Goal: Task Accomplishment & Management: Use online tool/utility

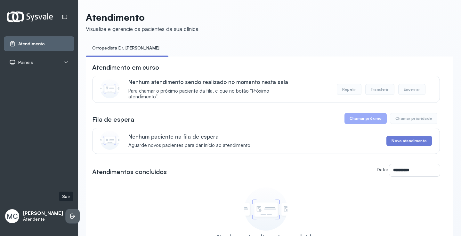
click at [69, 213] on icon at bounding box center [72, 216] width 6 height 6
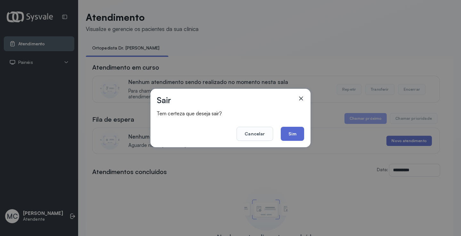
click at [289, 134] on button "Sim" at bounding box center [292, 134] width 23 height 14
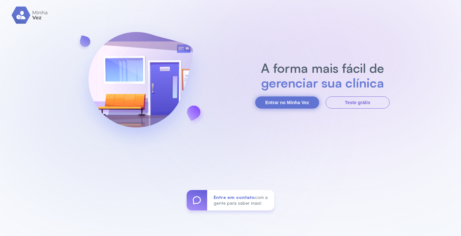
click at [293, 102] on button "Entrar no Minha Vez" at bounding box center [287, 103] width 64 height 12
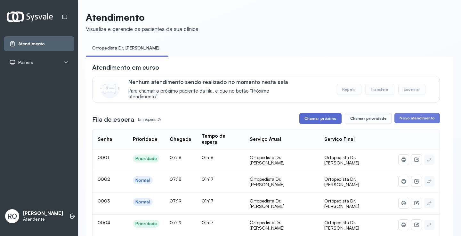
click at [332, 117] on button "Chamar próximo" at bounding box center [320, 118] width 42 height 11
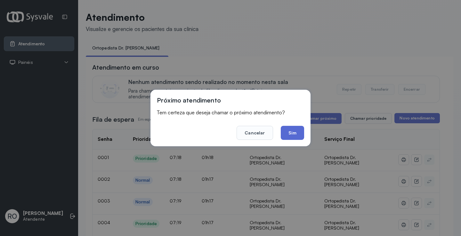
click at [294, 136] on button "Sim" at bounding box center [292, 133] width 23 height 14
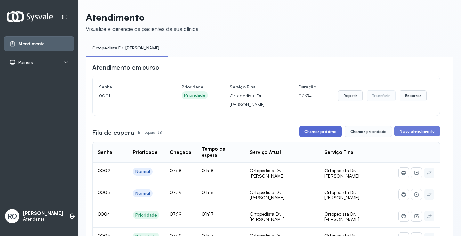
click at [322, 136] on button "Chamar próximo" at bounding box center [320, 131] width 42 height 11
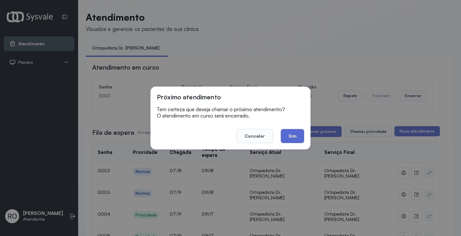
click at [300, 139] on button "Sim" at bounding box center [292, 136] width 23 height 14
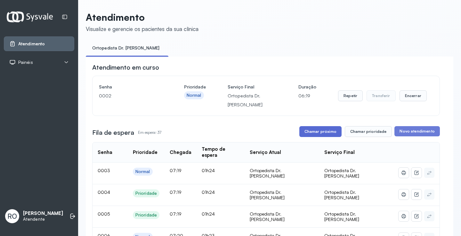
click at [326, 130] on button "Chamar próximo" at bounding box center [320, 131] width 42 height 11
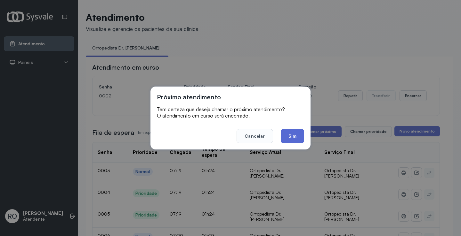
click at [298, 129] on button "Sim" at bounding box center [292, 136] width 23 height 14
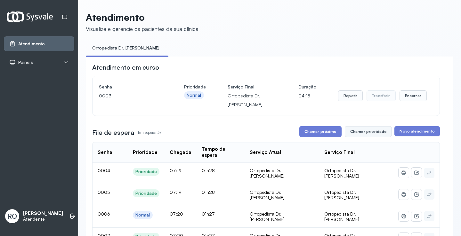
click at [368, 136] on button "Chamar prioridade" at bounding box center [368, 131] width 47 height 11
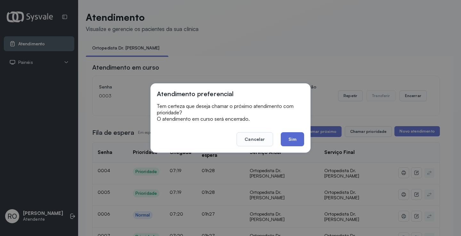
click at [291, 141] on button "Sim" at bounding box center [292, 139] width 23 height 14
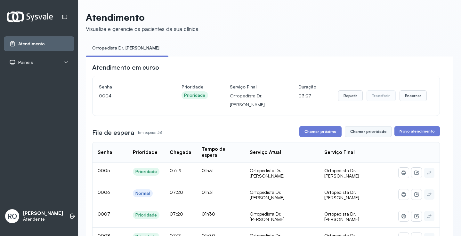
click at [368, 133] on button "Chamar prioridade" at bounding box center [368, 131] width 47 height 11
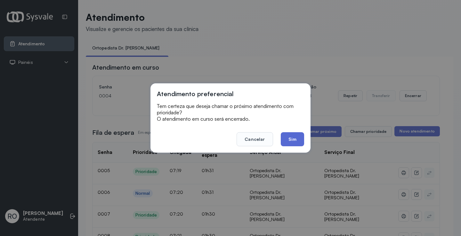
click at [299, 139] on button "Sim" at bounding box center [292, 139] width 23 height 14
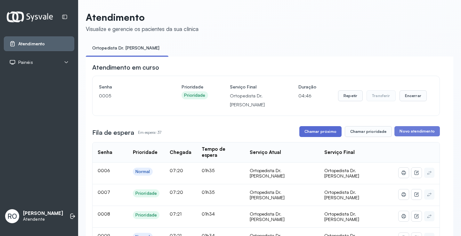
click at [314, 133] on button "Chamar próximo" at bounding box center [320, 131] width 42 height 11
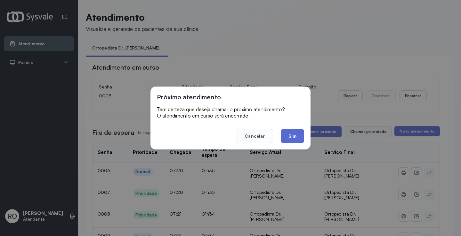
click at [299, 134] on button "Sim" at bounding box center [292, 136] width 23 height 14
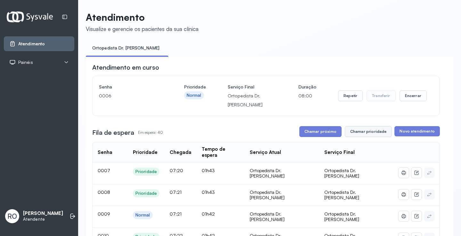
click at [362, 136] on button "Chamar prioridade" at bounding box center [368, 131] width 47 height 11
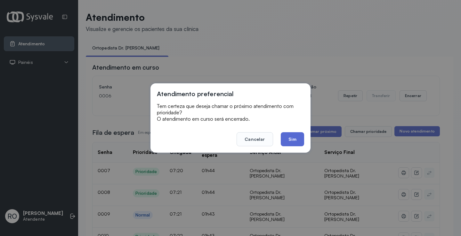
click at [301, 140] on button "Sim" at bounding box center [292, 139] width 23 height 14
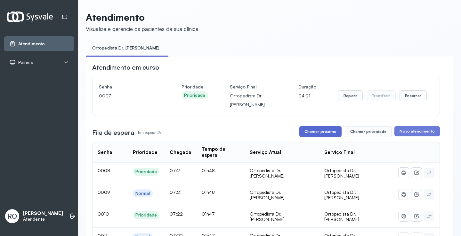
click at [324, 135] on button "Chamar próximo" at bounding box center [320, 131] width 42 height 11
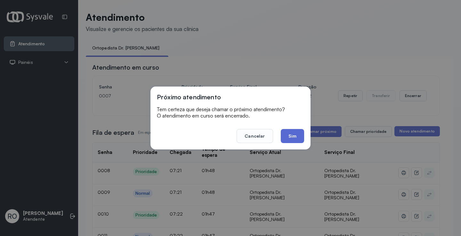
click at [292, 136] on button "Sim" at bounding box center [292, 136] width 23 height 14
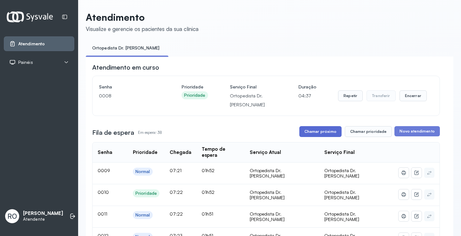
click at [329, 131] on button "Chamar próximo" at bounding box center [320, 131] width 42 height 11
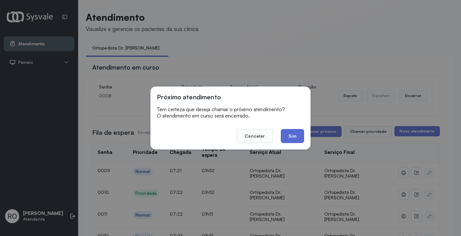
click at [290, 138] on button "Sim" at bounding box center [292, 136] width 23 height 14
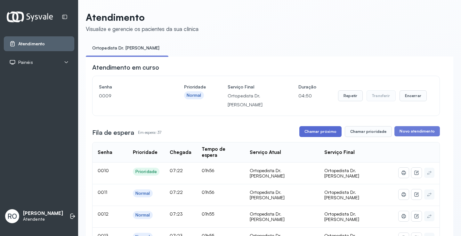
click at [316, 132] on button "Chamar próximo" at bounding box center [320, 131] width 42 height 11
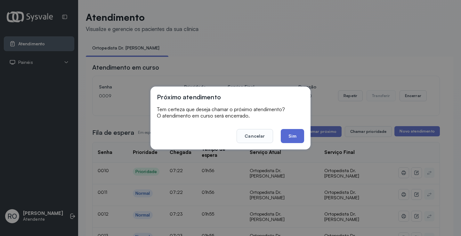
click at [284, 137] on button "Sim" at bounding box center [292, 136] width 23 height 14
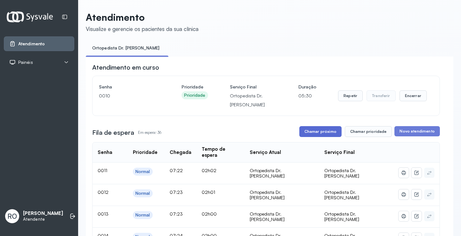
click at [307, 134] on button "Chamar próximo" at bounding box center [320, 131] width 42 height 11
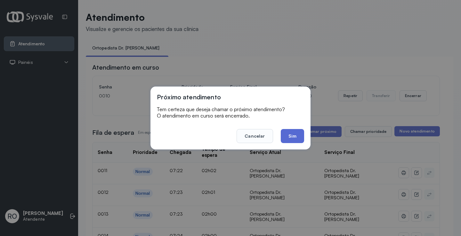
click at [289, 142] on button "Sim" at bounding box center [292, 136] width 23 height 14
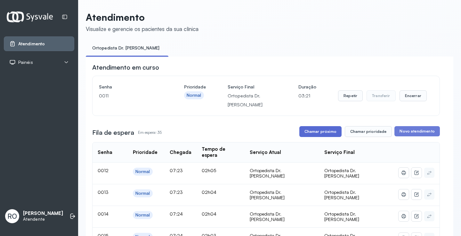
click at [323, 129] on button "Chamar próximo" at bounding box center [320, 131] width 42 height 11
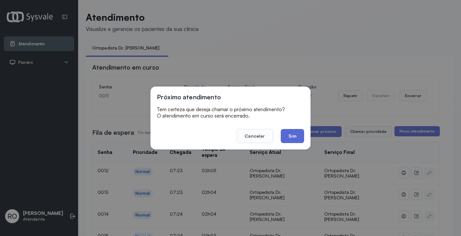
click at [295, 139] on button "Sim" at bounding box center [292, 136] width 23 height 14
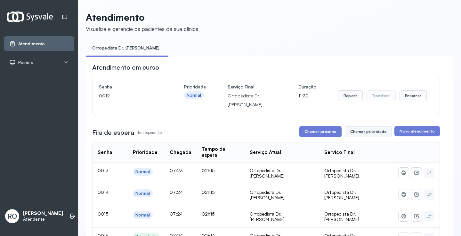
click at [372, 136] on button "Chamar prioridade" at bounding box center [368, 131] width 47 height 11
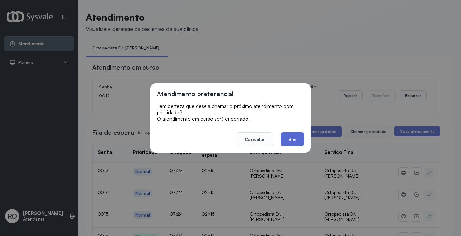
click at [299, 137] on button "Sim" at bounding box center [292, 139] width 23 height 14
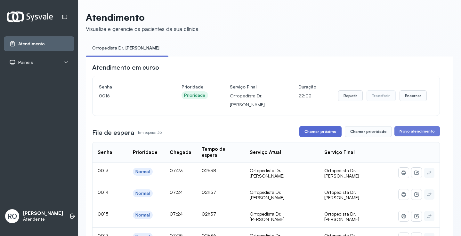
click at [324, 134] on button "Chamar próximo" at bounding box center [320, 131] width 42 height 11
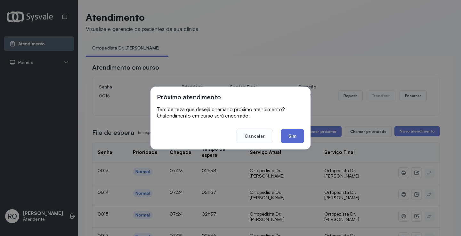
click at [298, 134] on button "Sim" at bounding box center [292, 136] width 23 height 14
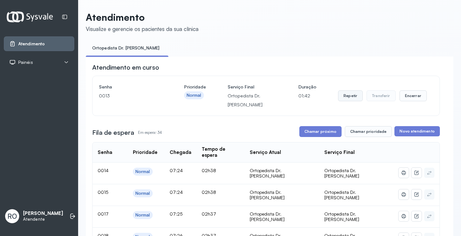
click at [355, 97] on button "Repetir" at bounding box center [350, 96] width 25 height 11
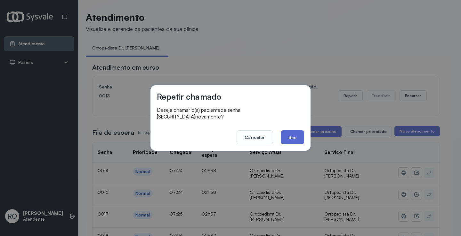
click at [299, 131] on button "Sim" at bounding box center [292, 138] width 23 height 14
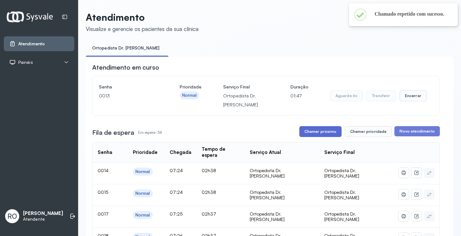
click at [321, 137] on button "Chamar próximo" at bounding box center [320, 131] width 42 height 11
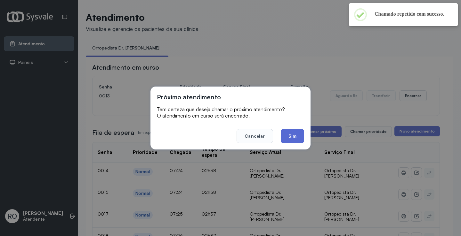
click at [304, 136] on button "Sim" at bounding box center [292, 136] width 23 height 14
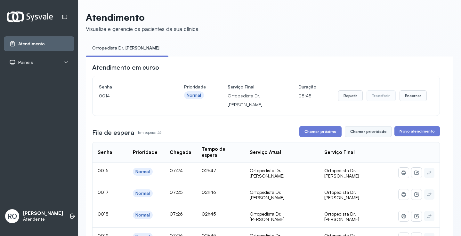
click at [363, 131] on button "Chamar prioridade" at bounding box center [368, 131] width 47 height 11
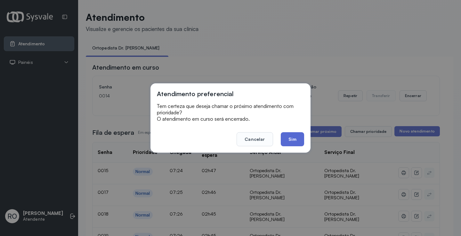
click at [297, 137] on button "Sim" at bounding box center [292, 139] width 23 height 14
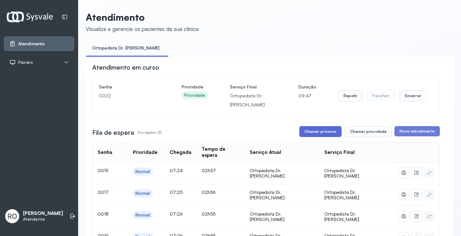
click at [320, 135] on button "Chamar próximo" at bounding box center [320, 131] width 42 height 11
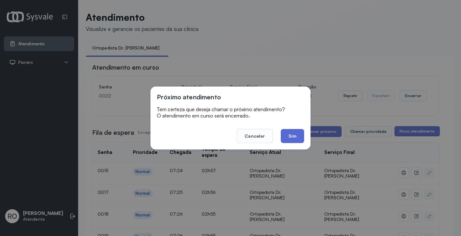
click at [295, 132] on button "Sim" at bounding box center [292, 136] width 23 height 14
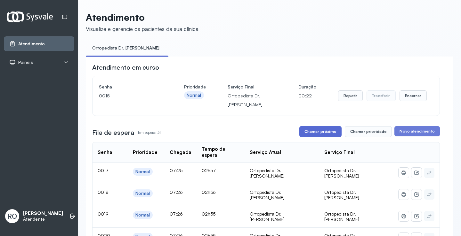
click at [315, 137] on button "Chamar próximo" at bounding box center [320, 131] width 42 height 11
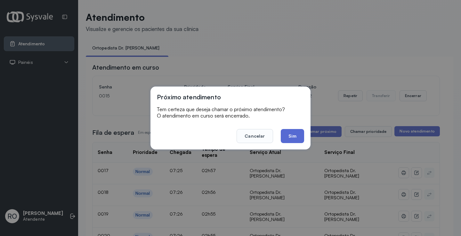
click at [293, 134] on button "Sim" at bounding box center [292, 136] width 23 height 14
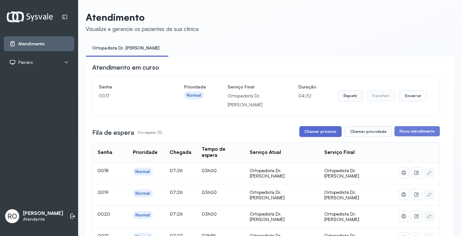
click at [321, 135] on button "Chamar próximo" at bounding box center [320, 131] width 42 height 11
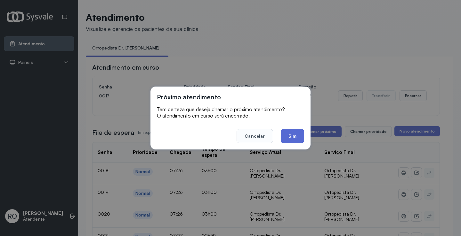
click at [296, 136] on button "Sim" at bounding box center [292, 136] width 23 height 14
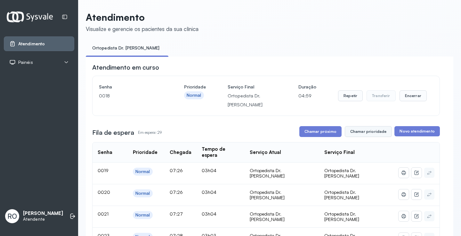
click at [352, 135] on button "Chamar prioridade" at bounding box center [368, 131] width 47 height 11
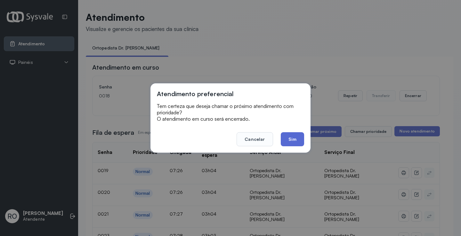
click at [295, 142] on button "Sim" at bounding box center [292, 139] width 23 height 14
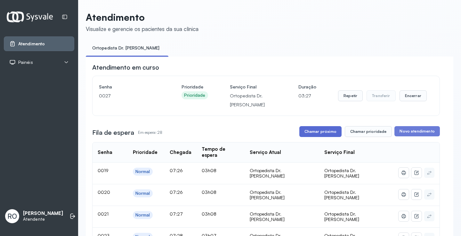
click at [328, 137] on button "Chamar próximo" at bounding box center [320, 131] width 42 height 11
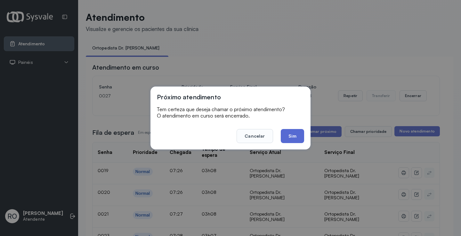
click at [288, 138] on button "Sim" at bounding box center [292, 136] width 23 height 14
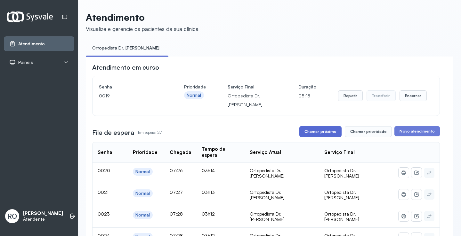
click at [324, 131] on button "Chamar próximo" at bounding box center [320, 131] width 42 height 11
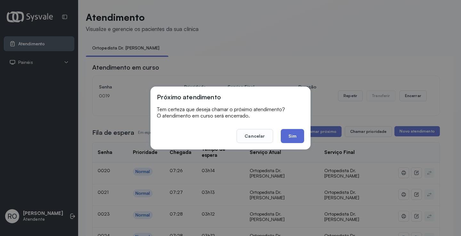
click at [292, 138] on button "Sim" at bounding box center [292, 136] width 23 height 14
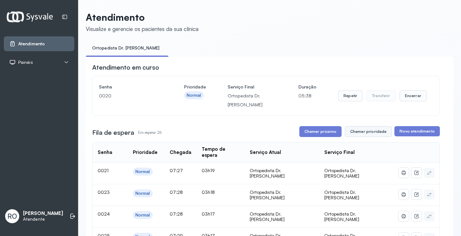
click at [360, 134] on button "Chamar prioridade" at bounding box center [368, 131] width 47 height 11
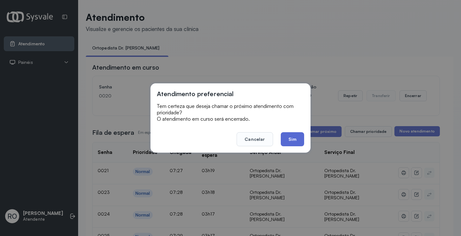
click at [300, 142] on button "Sim" at bounding box center [292, 139] width 23 height 14
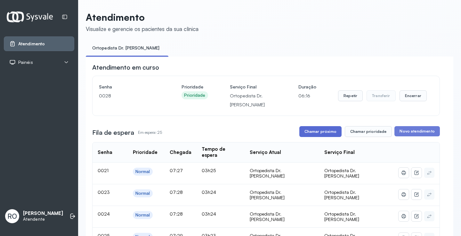
click at [325, 132] on button "Chamar próximo" at bounding box center [320, 131] width 42 height 11
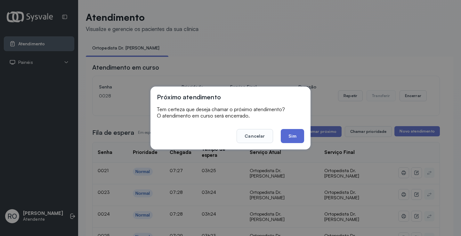
click at [298, 133] on button "Sim" at bounding box center [292, 136] width 23 height 14
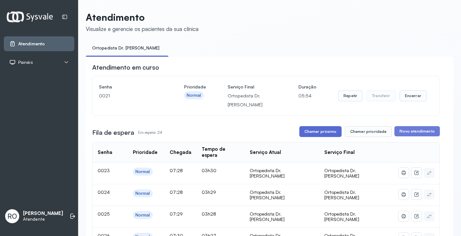
click at [318, 133] on button "Chamar próximo" at bounding box center [320, 131] width 42 height 11
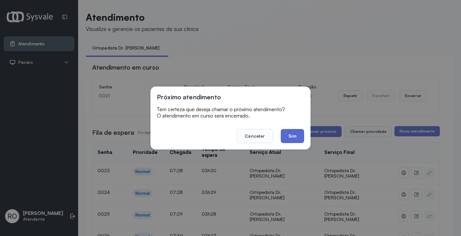
click at [288, 136] on button "Sim" at bounding box center [292, 136] width 23 height 14
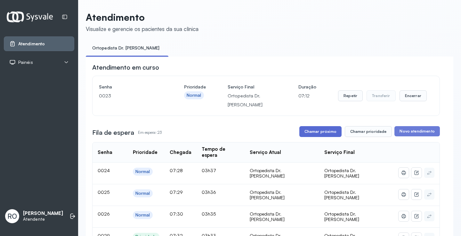
click at [317, 129] on button "Chamar próximo" at bounding box center [320, 131] width 42 height 11
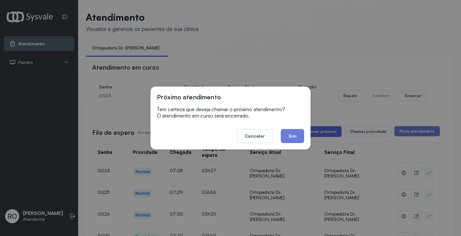
click at [317, 131] on div "Próximo atendimento Tem certeza que deseja chamar o próximo atendimento? O aten…" at bounding box center [230, 118] width 461 height 236
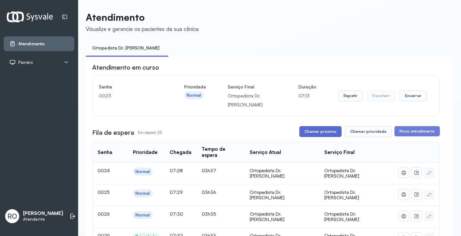
click at [308, 132] on button "Chamar próximo" at bounding box center [320, 131] width 42 height 11
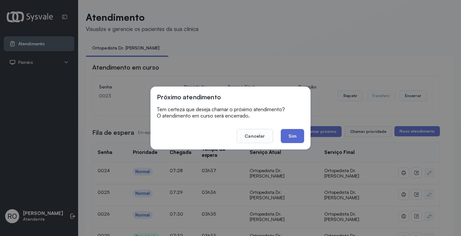
click at [292, 135] on button "Sim" at bounding box center [292, 136] width 23 height 14
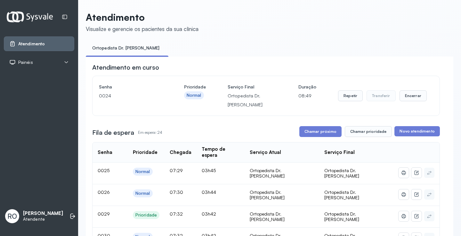
click at [368, 130] on button "Chamar prioridade" at bounding box center [368, 131] width 47 height 11
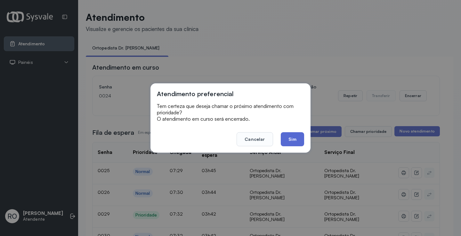
click at [293, 141] on button "Sim" at bounding box center [292, 139] width 23 height 14
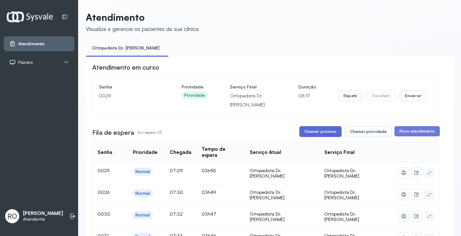
click at [322, 137] on button "Chamar próximo" at bounding box center [320, 131] width 42 height 11
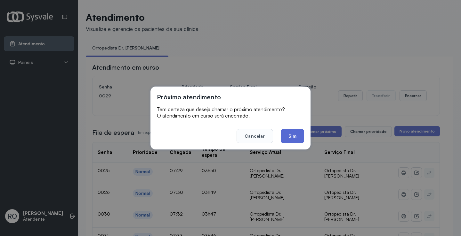
click at [288, 131] on button "Sim" at bounding box center [292, 136] width 23 height 14
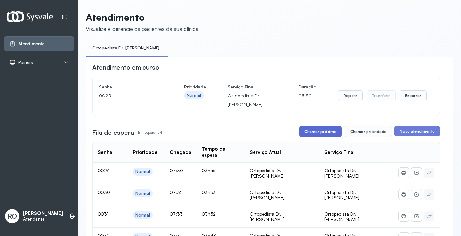
click at [305, 137] on button "Chamar próximo" at bounding box center [320, 131] width 42 height 11
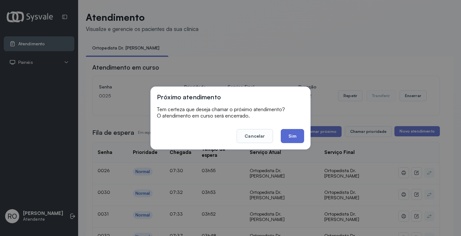
click at [291, 140] on button "Sim" at bounding box center [292, 136] width 23 height 14
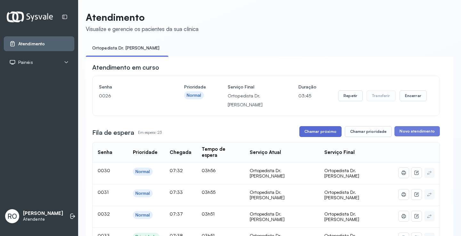
click at [310, 137] on button "Chamar próximo" at bounding box center [320, 131] width 42 height 11
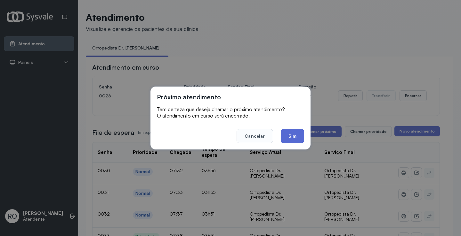
click at [289, 138] on button "Sim" at bounding box center [292, 136] width 23 height 14
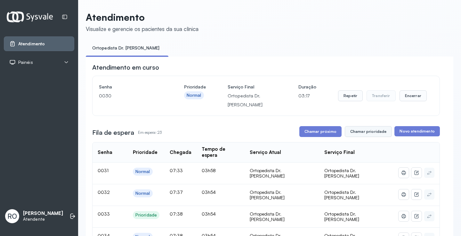
click at [371, 130] on button "Chamar prioridade" at bounding box center [368, 131] width 47 height 11
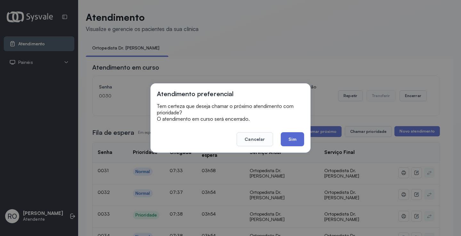
click at [283, 143] on button "Sim" at bounding box center [292, 139] width 23 height 14
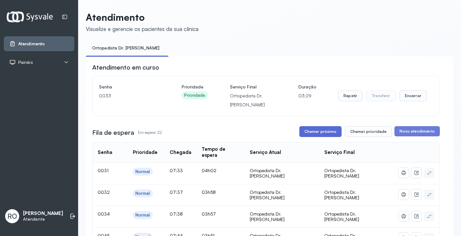
click at [315, 137] on button "Chamar próximo" at bounding box center [320, 131] width 42 height 11
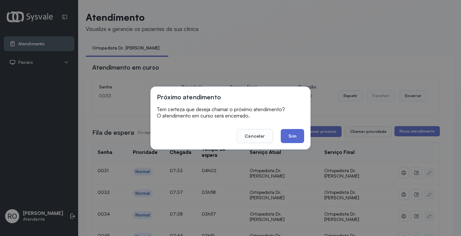
click at [300, 140] on button "Sim" at bounding box center [292, 136] width 23 height 14
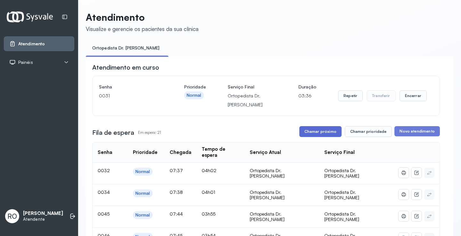
click at [324, 133] on button "Chamar próximo" at bounding box center [320, 131] width 42 height 11
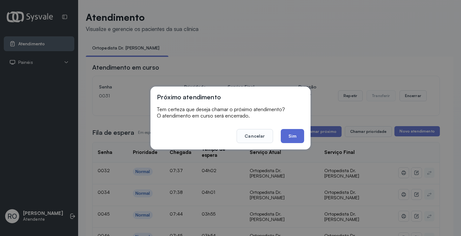
click at [297, 132] on button "Sim" at bounding box center [292, 136] width 23 height 14
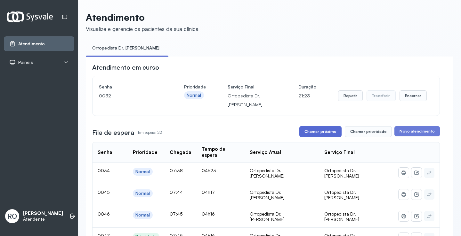
click at [325, 137] on button "Chamar próximo" at bounding box center [320, 131] width 42 height 11
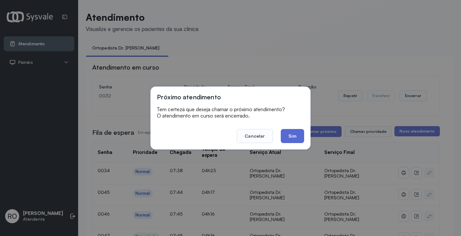
click at [299, 138] on button "Sim" at bounding box center [292, 136] width 23 height 14
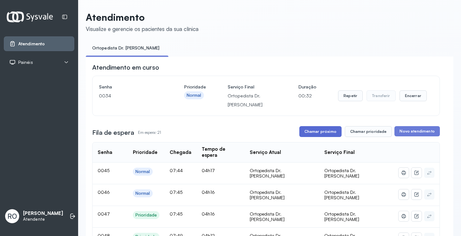
click at [322, 136] on button "Chamar próximo" at bounding box center [320, 131] width 42 height 11
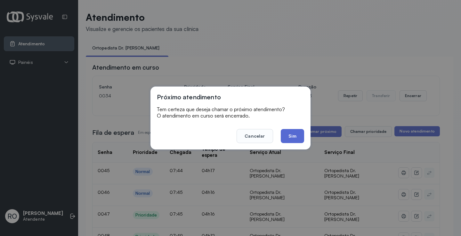
click at [291, 139] on button "Sim" at bounding box center [292, 136] width 23 height 14
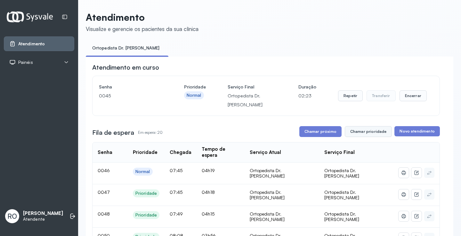
click at [370, 130] on button "Chamar prioridade" at bounding box center [368, 131] width 47 height 11
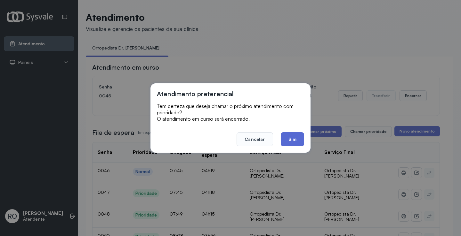
click at [296, 139] on button "Sim" at bounding box center [292, 139] width 23 height 14
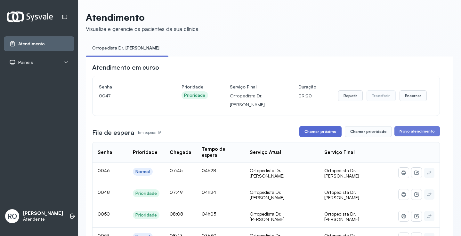
click at [323, 135] on button "Chamar próximo" at bounding box center [320, 131] width 42 height 11
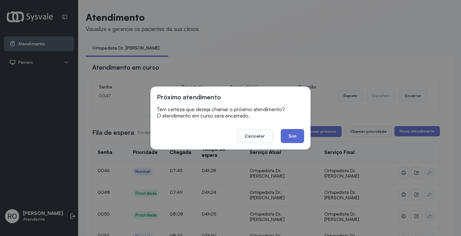
click at [300, 141] on button "Sim" at bounding box center [292, 136] width 23 height 14
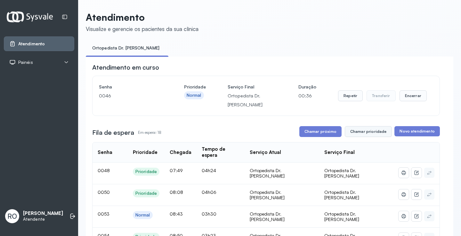
click at [362, 136] on button "Chamar prioridade" at bounding box center [368, 131] width 47 height 11
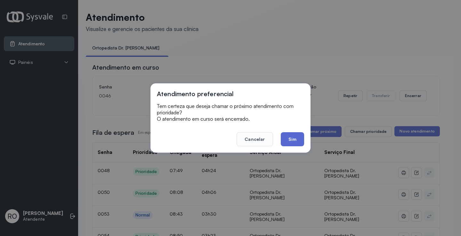
click at [284, 135] on button "Sim" at bounding box center [292, 139] width 23 height 14
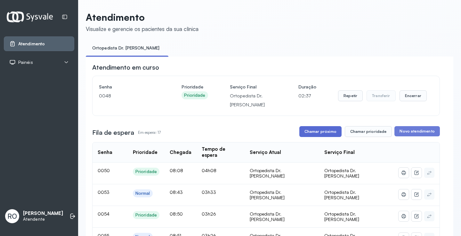
click at [323, 137] on button "Chamar próximo" at bounding box center [320, 131] width 42 height 11
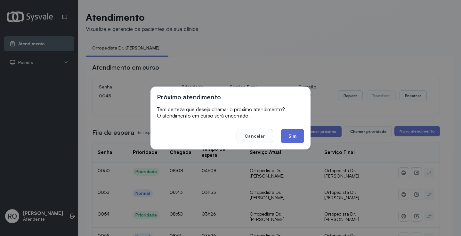
click at [298, 136] on button "Sim" at bounding box center [292, 136] width 23 height 14
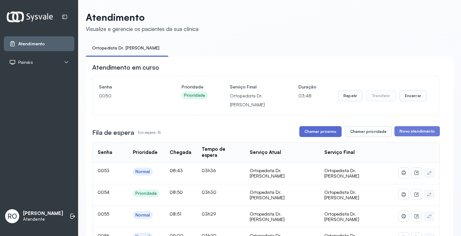
click at [321, 135] on button "Chamar próximo" at bounding box center [320, 131] width 42 height 11
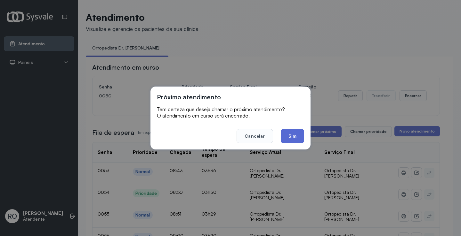
click at [296, 139] on button "Sim" at bounding box center [292, 136] width 23 height 14
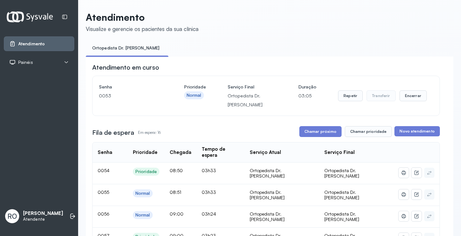
click at [366, 95] on button "Transferir" at bounding box center [380, 96] width 29 height 11
click at [348, 95] on button "Repetir" at bounding box center [350, 96] width 25 height 11
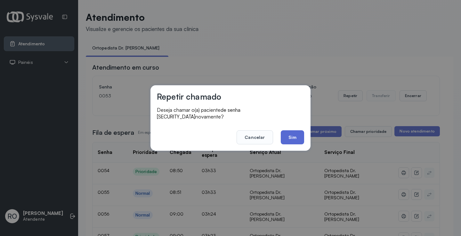
click at [295, 127] on footer "Cancelar Sim" at bounding box center [230, 133] width 147 height 23
click at [294, 131] on button "Sim" at bounding box center [292, 138] width 23 height 14
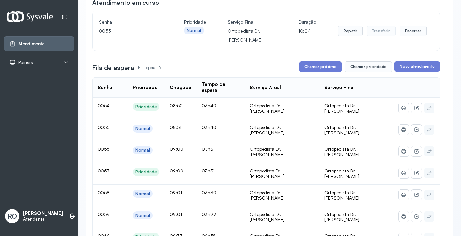
scroll to position [64, 0]
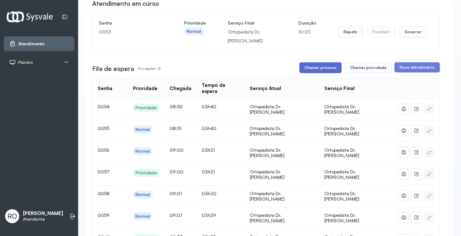
click at [308, 67] on button "Chamar próximo" at bounding box center [320, 67] width 42 height 11
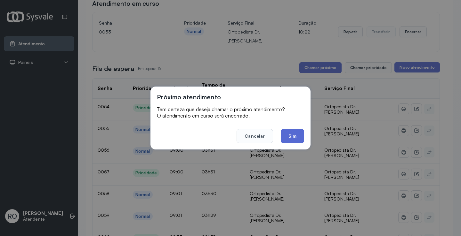
click at [288, 130] on button "Sim" at bounding box center [292, 136] width 23 height 14
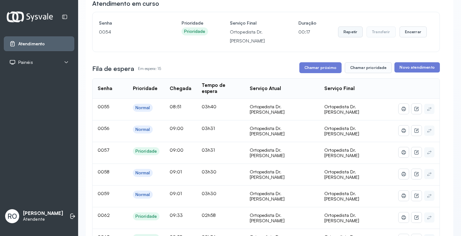
click at [349, 34] on button "Repetir" at bounding box center [350, 32] width 25 height 11
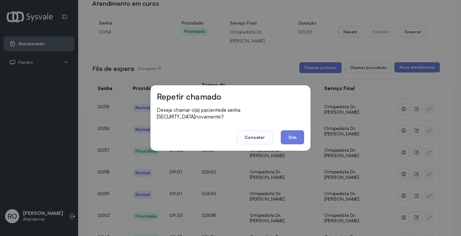
click at [257, 131] on button "Cancelar" at bounding box center [254, 138] width 36 height 14
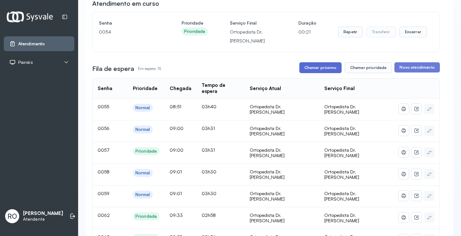
click at [321, 67] on button "Chamar próximo" at bounding box center [320, 67] width 42 height 11
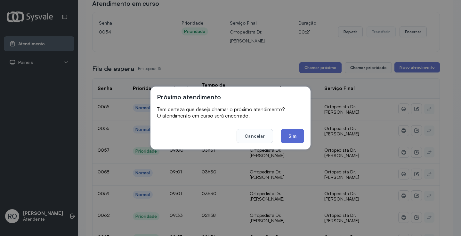
click at [290, 134] on button "Sim" at bounding box center [292, 136] width 23 height 14
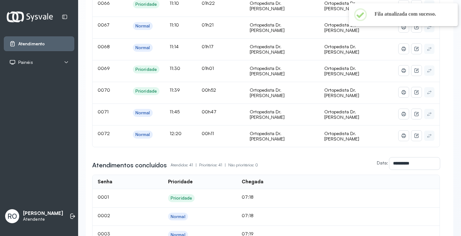
scroll to position [128, 0]
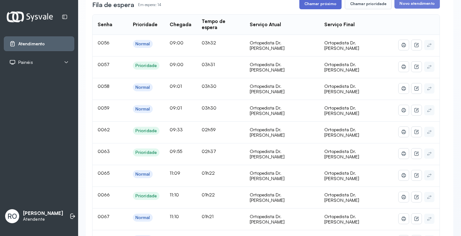
click at [323, 7] on button "Chamar próximo" at bounding box center [320, 3] width 42 height 11
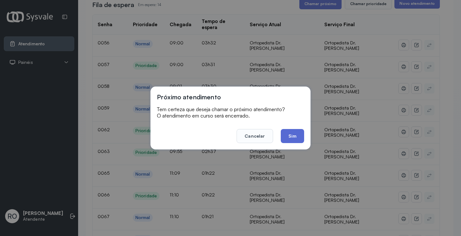
click at [295, 140] on button "Sim" at bounding box center [292, 136] width 23 height 14
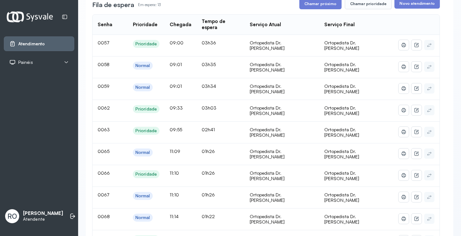
scroll to position [0, 0]
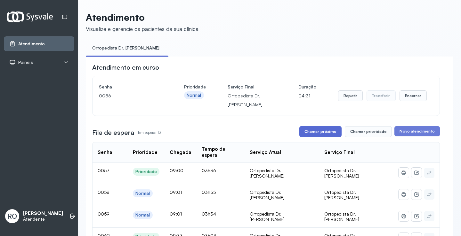
click at [313, 134] on button "Chamar próximo" at bounding box center [320, 131] width 42 height 11
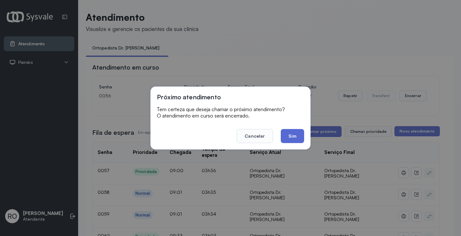
click at [291, 136] on button "Sim" at bounding box center [292, 136] width 23 height 14
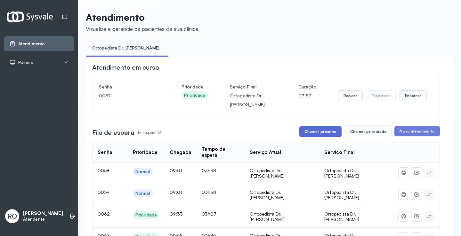
click at [322, 137] on button "Chamar próximo" at bounding box center [320, 131] width 42 height 11
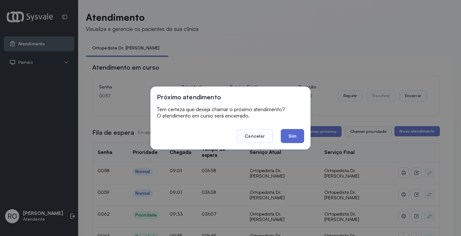
click at [291, 137] on button "Sim" at bounding box center [292, 136] width 23 height 14
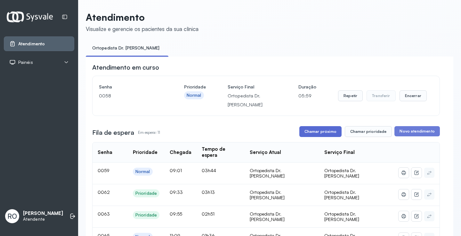
click at [311, 137] on button "Chamar próximo" at bounding box center [320, 131] width 42 height 11
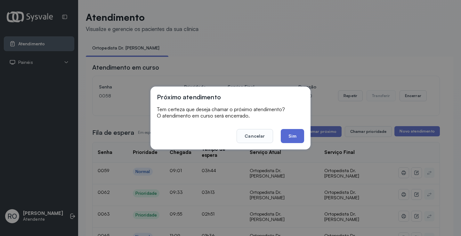
click at [289, 135] on button "Sim" at bounding box center [292, 136] width 23 height 14
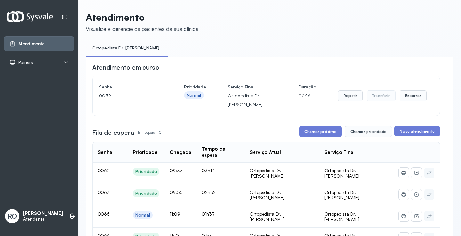
click at [316, 133] on button "Chamar próximo" at bounding box center [320, 131] width 42 height 11
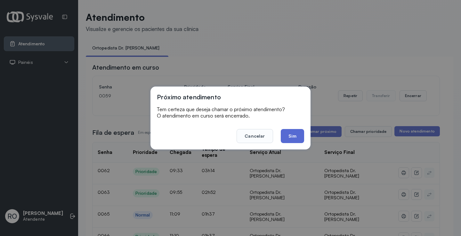
click at [300, 138] on button "Sim" at bounding box center [292, 136] width 23 height 14
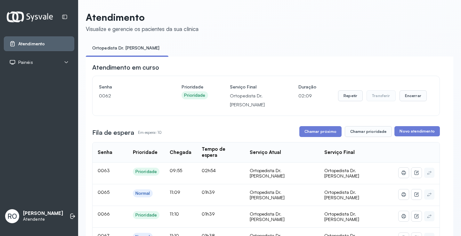
click at [326, 133] on button "Chamar próximo" at bounding box center [320, 131] width 42 height 11
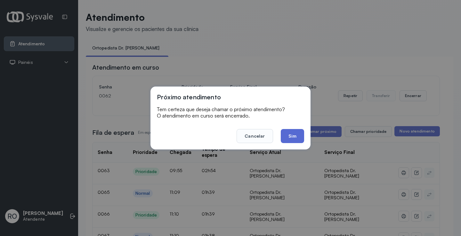
click at [285, 141] on button "Sim" at bounding box center [292, 136] width 23 height 14
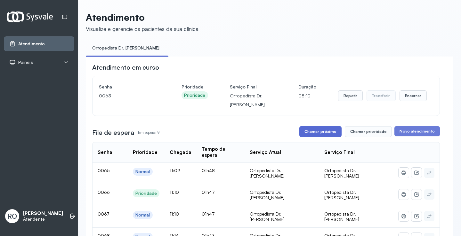
click at [334, 134] on button "Chamar próximo" at bounding box center [320, 131] width 42 height 11
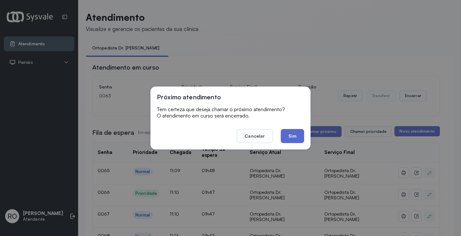
click at [297, 134] on button "Sim" at bounding box center [292, 136] width 23 height 14
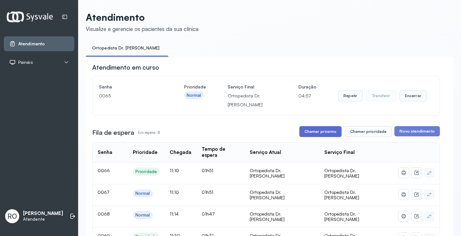
click at [312, 133] on button "Chamar próximo" at bounding box center [320, 131] width 42 height 11
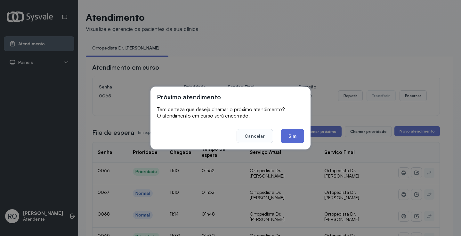
click at [283, 134] on button "Sim" at bounding box center [292, 136] width 23 height 14
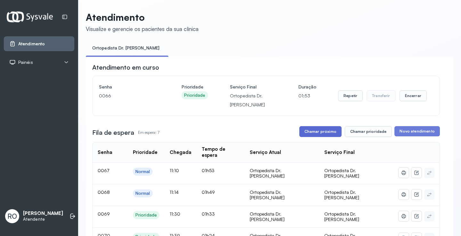
click at [315, 134] on button "Chamar próximo" at bounding box center [320, 131] width 42 height 11
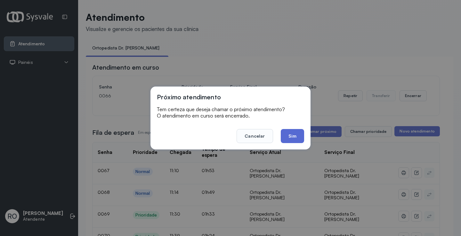
click at [288, 141] on button "Sim" at bounding box center [292, 136] width 23 height 14
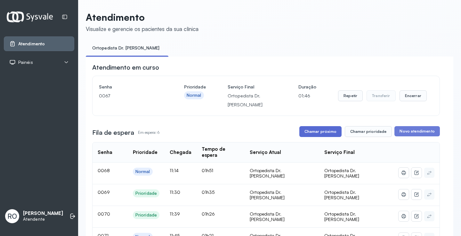
click at [314, 132] on button "Chamar próximo" at bounding box center [320, 131] width 42 height 11
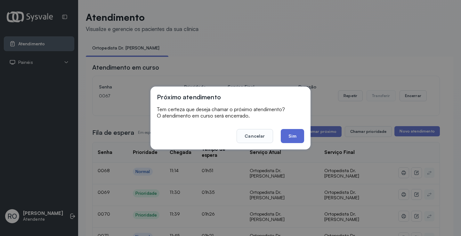
click at [286, 139] on button "Sim" at bounding box center [292, 136] width 23 height 14
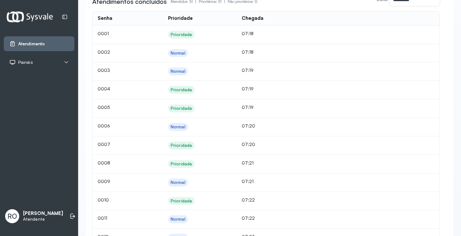
scroll to position [32, 0]
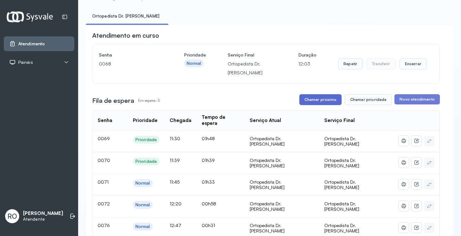
click at [314, 105] on button "Chamar próximo" at bounding box center [320, 99] width 42 height 11
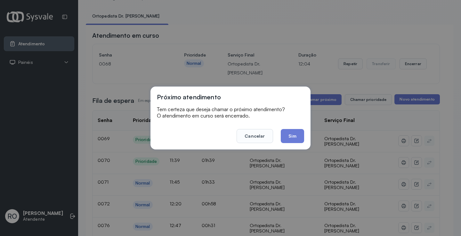
drag, startPoint x: 288, startPoint y: 135, endPoint x: 286, endPoint y: 131, distance: 4.4
click at [288, 135] on button "Sim" at bounding box center [292, 136] width 23 height 14
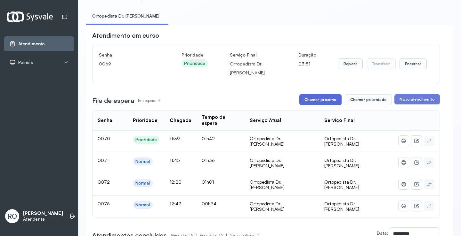
click at [308, 99] on button "Chamar próximo" at bounding box center [320, 99] width 42 height 11
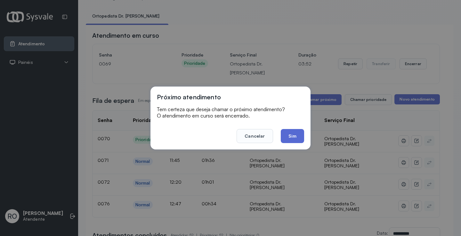
click at [289, 137] on button "Sim" at bounding box center [292, 136] width 23 height 14
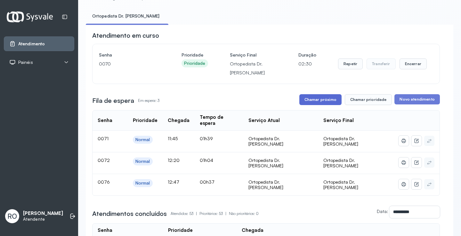
click at [319, 102] on button "Chamar próximo" at bounding box center [320, 99] width 42 height 11
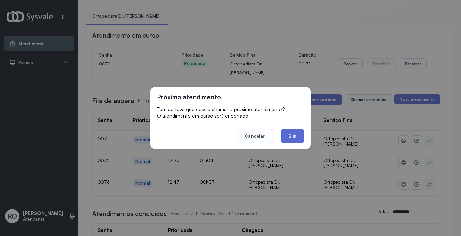
click at [296, 136] on button "Sim" at bounding box center [292, 136] width 23 height 14
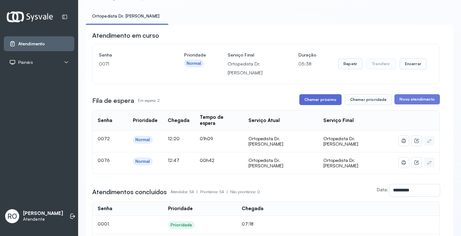
click at [310, 100] on button "Chamar próximo" at bounding box center [320, 99] width 42 height 11
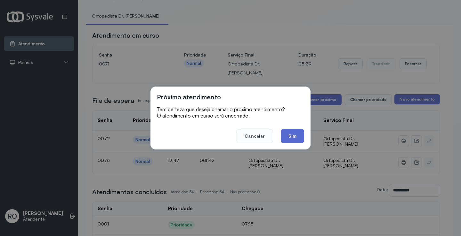
click at [289, 138] on button "Sim" at bounding box center [292, 136] width 23 height 14
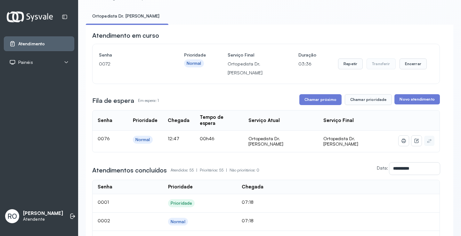
click at [329, 101] on button "Chamar próximo" at bounding box center [320, 99] width 42 height 11
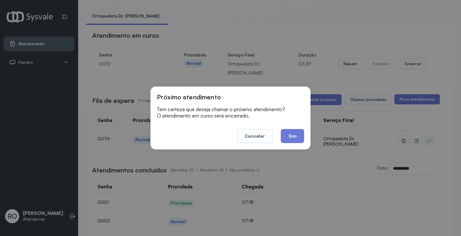
click at [290, 143] on div "Próximo atendimento Tem certeza que deseja chamar o próximo atendimento? O aten…" at bounding box center [230, 118] width 160 height 63
click at [290, 143] on button "Sim" at bounding box center [292, 136] width 23 height 14
